Goal: Find specific page/section: Find specific page/section

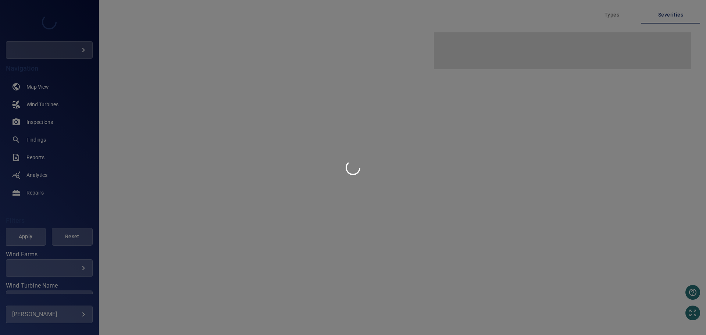
type input "***"
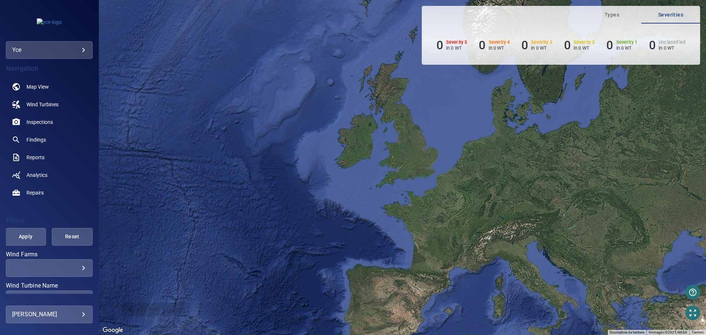
click at [81, 50] on body "**********" at bounding box center [353, 167] width 706 height 335
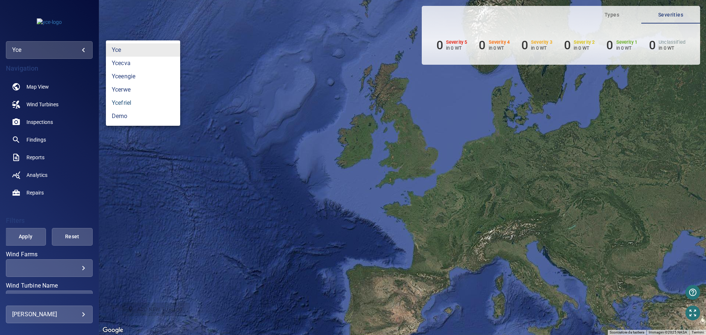
click at [136, 104] on link "ycefriel" at bounding box center [143, 102] width 74 height 13
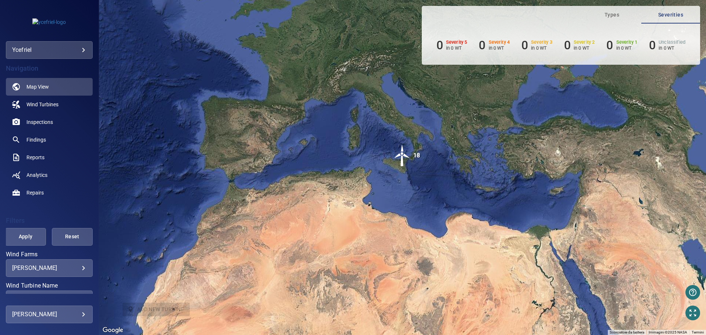
click at [80, 268] on body "**********" at bounding box center [353, 167] width 706 height 335
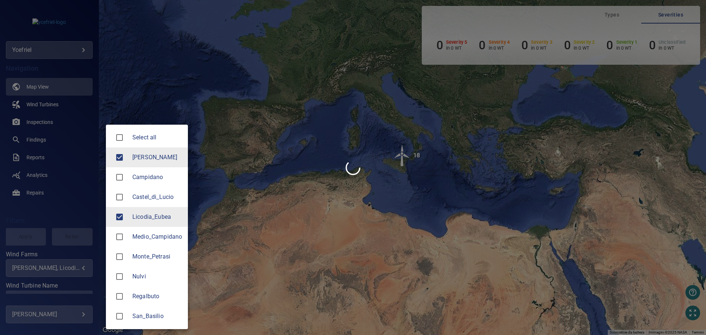
type input "**********"
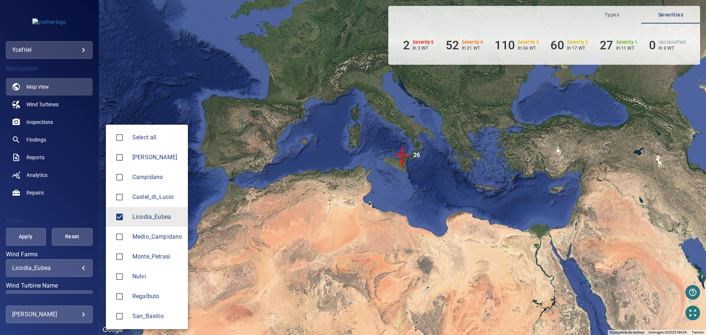
drag, startPoint x: 96, startPoint y: 207, endPoint x: 95, endPoint y: 235, distance: 28.7
click at [95, 235] on div at bounding box center [353, 167] width 706 height 335
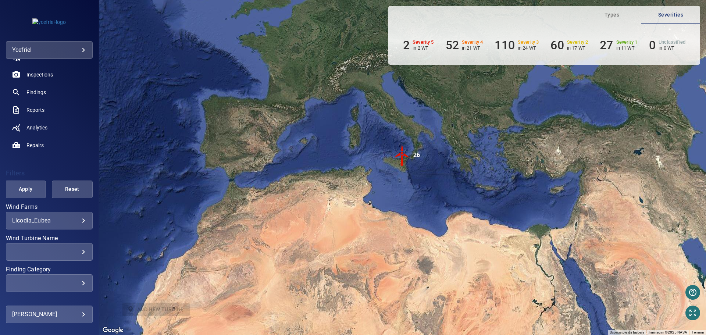
scroll to position [56, 0]
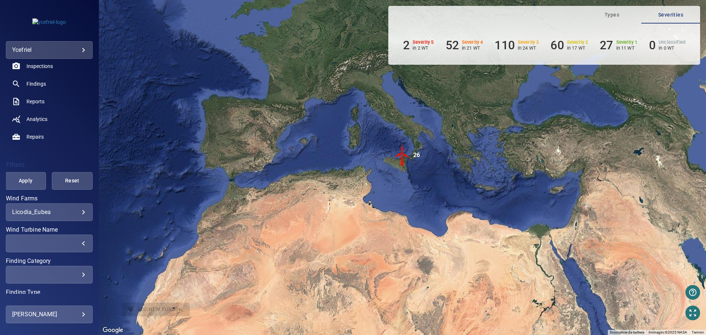
click at [80, 244] on div "​" at bounding box center [49, 243] width 74 height 7
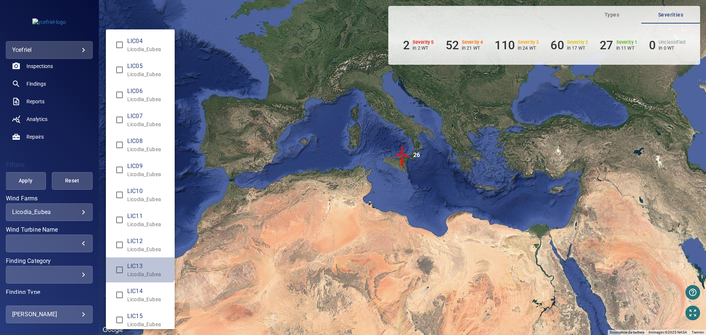
click at [137, 264] on span "LIC13" at bounding box center [148, 266] width 42 height 9
type input "**********"
click at [32, 182] on div "Wind Turbine Name" at bounding box center [353, 167] width 706 height 335
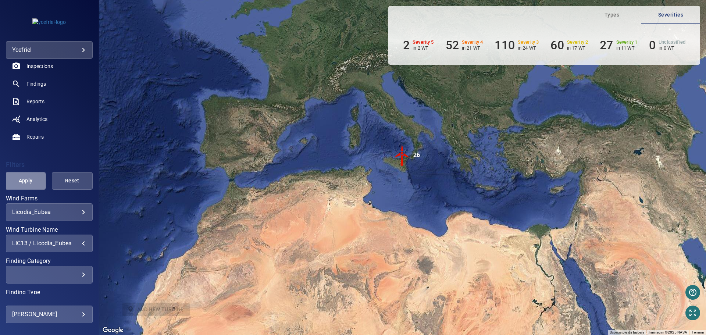
click at [32, 182] on span "Apply" at bounding box center [25, 180] width 22 height 9
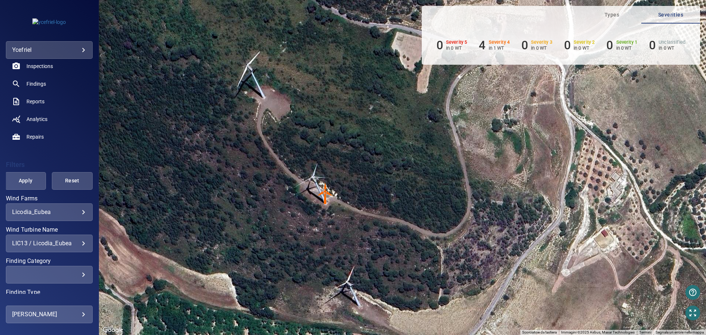
drag, startPoint x: 229, startPoint y: 97, endPoint x: 240, endPoint y: 141, distance: 45.7
click at [240, 141] on div "Per attivare il trascinamento con la tastiera, premi Alt + Invio. Nello stato d…" at bounding box center [402, 167] width 607 height 335
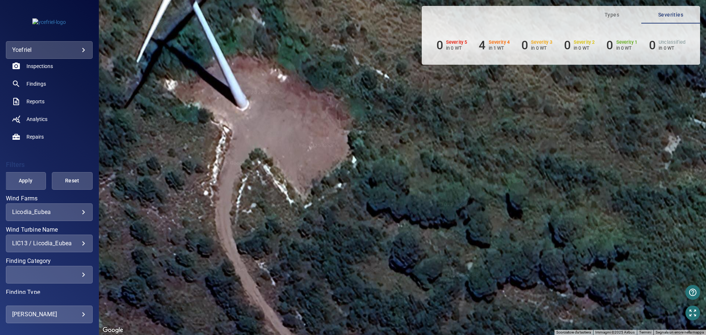
drag, startPoint x: 229, startPoint y: 86, endPoint x: 276, endPoint y: 203, distance: 125.3
click at [276, 212] on div "Per attivare il trascinamento con la tastiera, premi Alt + Invio. Nello stato d…" at bounding box center [402, 167] width 607 height 335
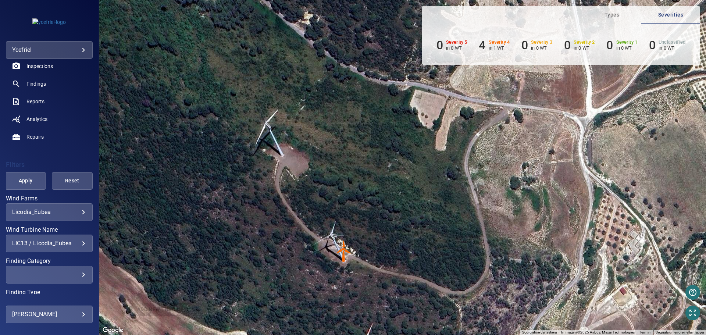
drag, startPoint x: 366, startPoint y: 235, endPoint x: 344, endPoint y: 216, distance: 28.9
click at [344, 216] on div "Per attivare il trascinamento con la tastiera, premi Alt + Invio. Nello stato d…" at bounding box center [402, 167] width 607 height 335
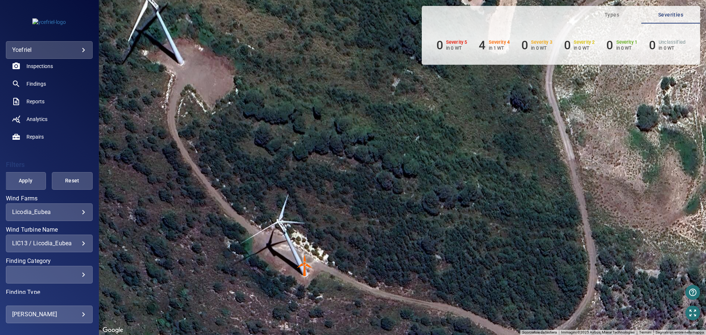
drag, startPoint x: 512, startPoint y: 220, endPoint x: 457, endPoint y: 178, distance: 69.2
click at [457, 178] on div "Per attivare il trascinamento con la tastiera, premi Alt + Invio. Nello stato d…" at bounding box center [402, 167] width 607 height 335
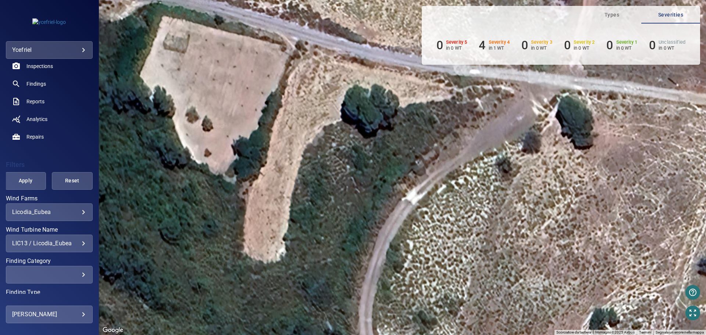
drag, startPoint x: 549, startPoint y: 93, endPoint x: 434, endPoint y: 202, distance: 158.6
click at [434, 202] on div "Per attivare il trascinamento con la tastiera, premi Alt + Invio. Nello stato d…" at bounding box center [402, 167] width 607 height 335
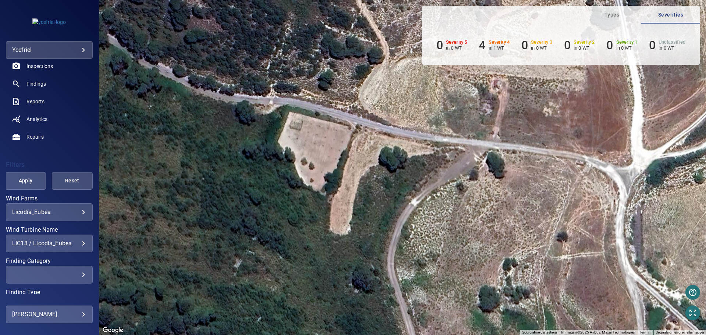
drag, startPoint x: 384, startPoint y: 258, endPoint x: 424, endPoint y: 184, distance: 83.5
click at [423, 184] on div "Per attivare il trascinamento con la tastiera, premi Alt + Invio. Nello stato d…" at bounding box center [402, 167] width 607 height 335
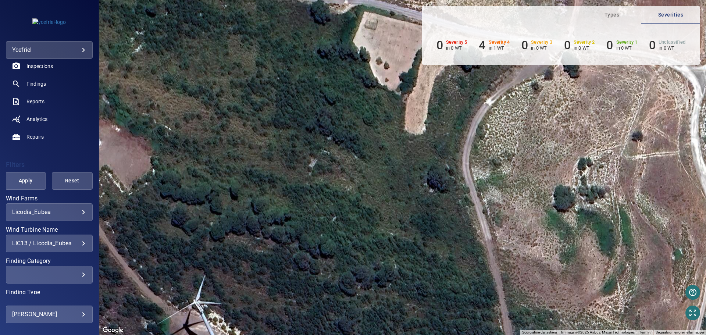
drag, startPoint x: 339, startPoint y: 241, endPoint x: 428, endPoint y: 227, distance: 90.0
click at [410, 231] on div "Per attivare il trascinamento con la tastiera, premi Alt + Invio. Nello stato d…" at bounding box center [402, 167] width 607 height 335
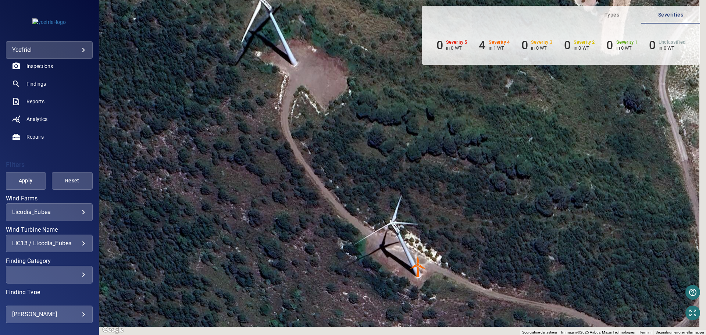
drag, startPoint x: 418, startPoint y: 268, endPoint x: 351, endPoint y: 164, distance: 124.4
click at [351, 164] on div "Per attivare il trascinamento con la tastiera, premi Alt + Invio. Nello stato d…" at bounding box center [402, 167] width 607 height 335
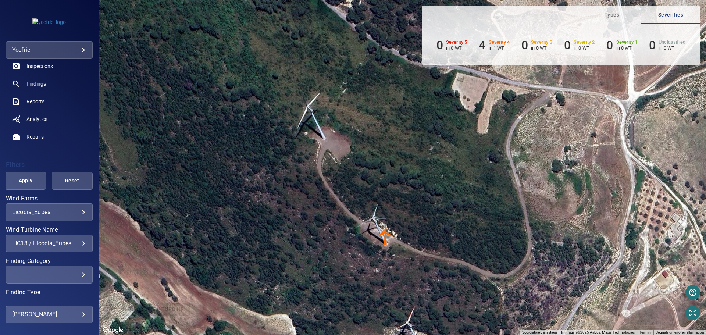
drag, startPoint x: 513, startPoint y: 228, endPoint x: 434, endPoint y: 241, distance: 80.4
click at [434, 241] on div "Per attivare il trascinamento con la tastiera, premi Alt + Invio. Nello stato d…" at bounding box center [402, 167] width 607 height 335
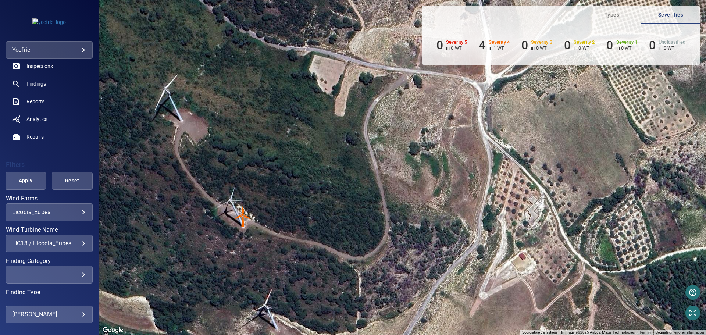
drag, startPoint x: 554, startPoint y: 259, endPoint x: 412, endPoint y: 241, distance: 143.7
click at [412, 241] on div "Per attivare il trascinamento con la tastiera, premi Alt + Invio. Nello stato d…" at bounding box center [402, 167] width 607 height 335
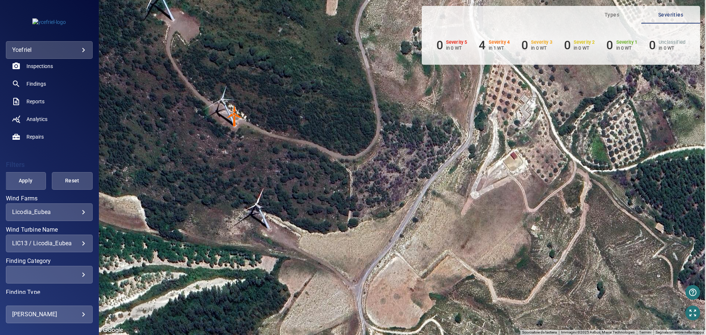
drag, startPoint x: 394, startPoint y: 276, endPoint x: 365, endPoint y: 156, distance: 123.7
click at [365, 156] on div "Per attivare il trascinamento con la tastiera, premi Alt + Invio. Nello stato d…" at bounding box center [402, 167] width 607 height 335
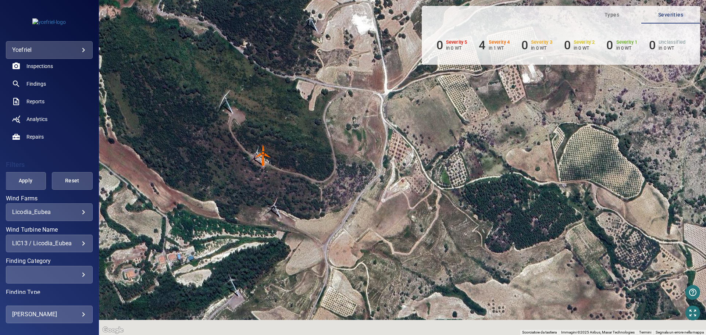
drag, startPoint x: 331, startPoint y: 301, endPoint x: 347, endPoint y: 231, distance: 71.6
click at [345, 234] on div "Per attivare il trascinamento con la tastiera, premi Alt + Invio. Nello stato d…" at bounding box center [402, 167] width 607 height 335
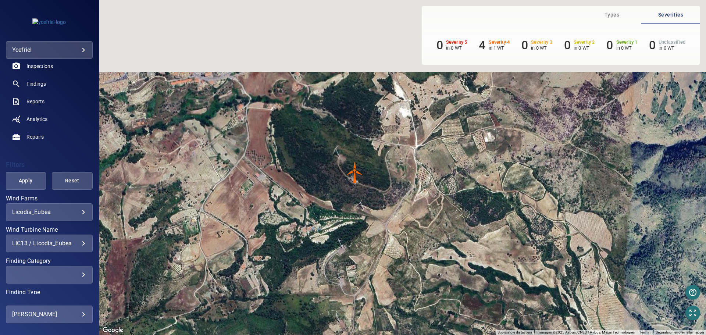
drag, startPoint x: 454, startPoint y: 112, endPoint x: 393, endPoint y: 243, distance: 144.5
click at [393, 243] on div "Per attivare il trascinamento con la tastiera, premi Alt + Invio. Nello stato d…" at bounding box center [402, 167] width 607 height 335
